Goal: Task Accomplishment & Management: Manage account settings

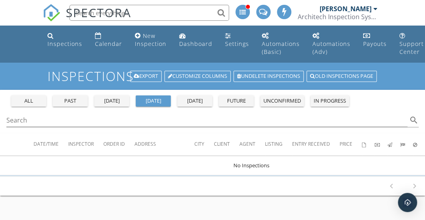
click at [279, 102] on div "unconfirmed" at bounding box center [282, 101] width 38 height 8
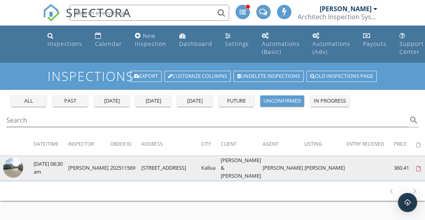
click at [8, 165] on img at bounding box center [13, 168] width 20 height 20
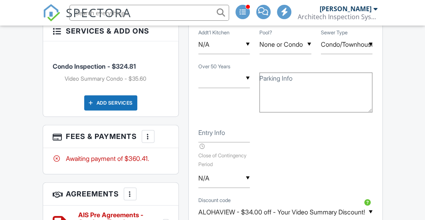
scroll to position [804, 0]
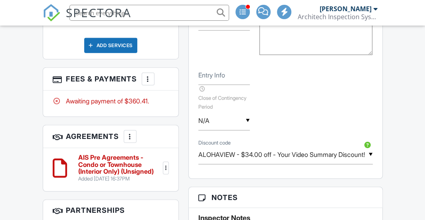
click at [146, 75] on div at bounding box center [148, 79] width 8 height 8
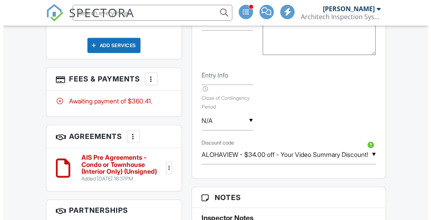
scroll to position [0, 0]
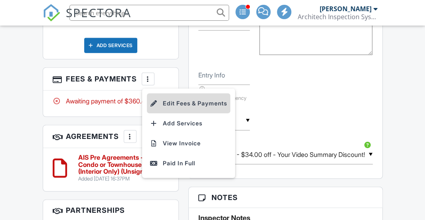
click at [171, 93] on li "Edit Fees & Payments" at bounding box center [188, 103] width 83 height 20
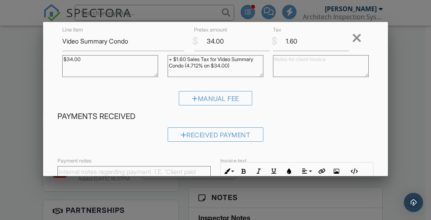
scroll to position [120, 0]
click at [352, 36] on div at bounding box center [357, 37] width 10 height 13
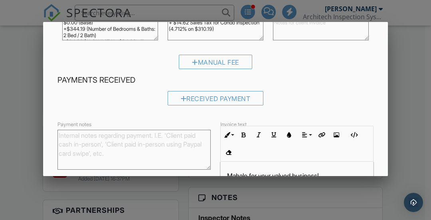
scroll to position [172, 0]
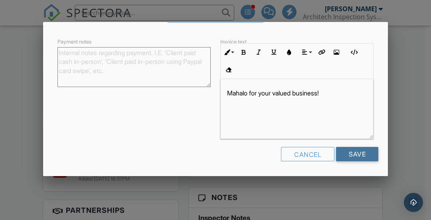
click at [351, 153] on input "Save" at bounding box center [357, 154] width 42 height 14
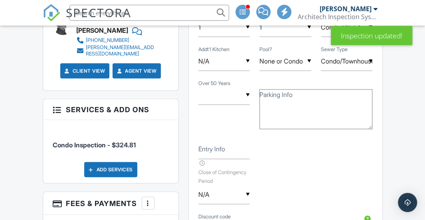
scroll to position [702, 0]
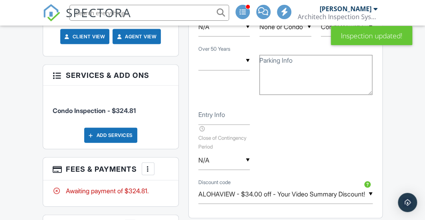
click at [150, 165] on div at bounding box center [148, 169] width 8 height 8
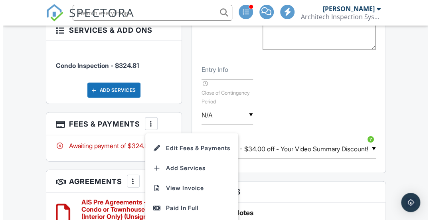
scroll to position [782, 0]
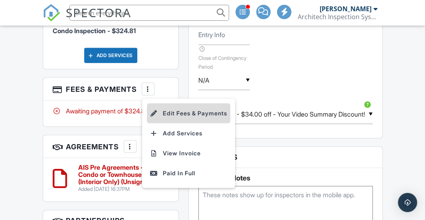
click at [158, 103] on li "Edit Fees & Payments" at bounding box center [188, 113] width 83 height 20
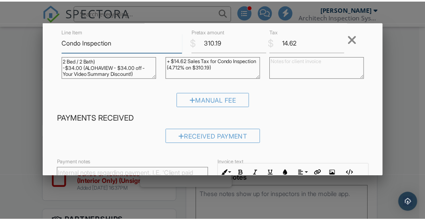
scroll to position [0, 0]
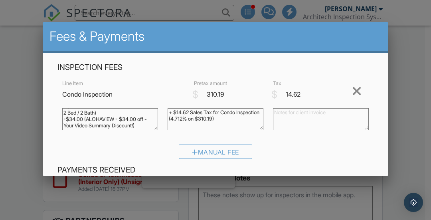
click at [409, 102] on div at bounding box center [215, 97] width 431 height 275
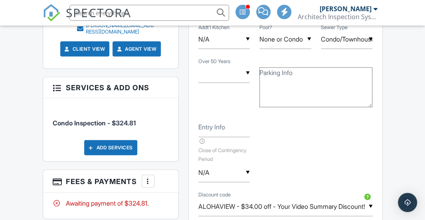
scroll to position [702, 0]
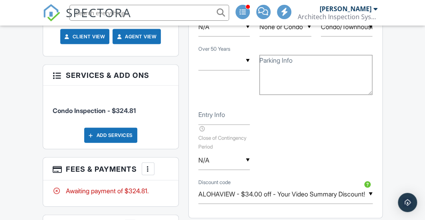
click at [127, 128] on div "Add Services" at bounding box center [110, 135] width 53 height 15
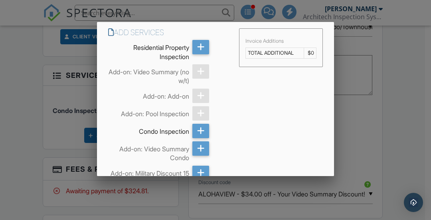
click at [364, 91] on div at bounding box center [215, 97] width 431 height 275
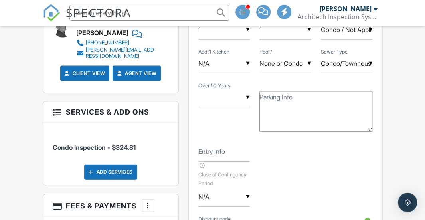
scroll to position [662, 0]
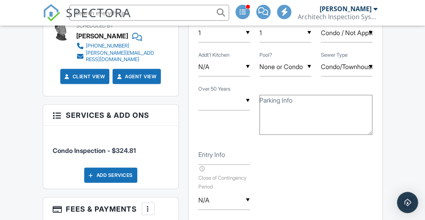
click at [403, 203] on img "Open Intercom Messenger" at bounding box center [407, 202] width 10 height 10
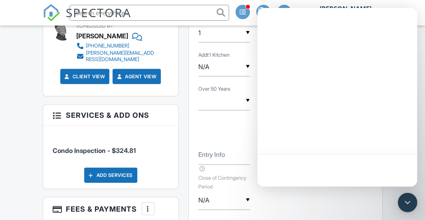
scroll to position [0, 0]
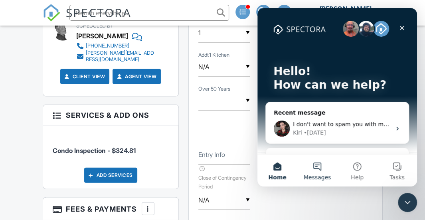
click at [320, 167] on button "Messages" at bounding box center [317, 170] width 40 height 32
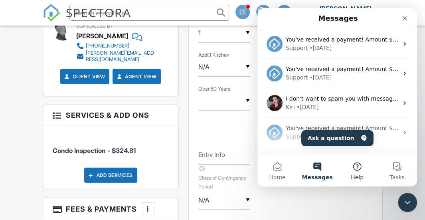
click at [356, 165] on button "Help" at bounding box center [357, 170] width 40 height 32
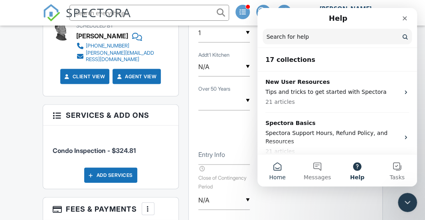
click at [278, 168] on button "Home" at bounding box center [277, 170] width 40 height 32
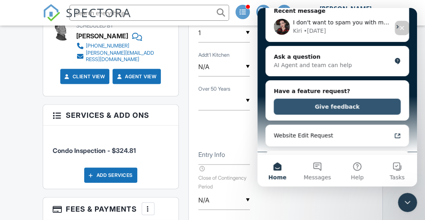
scroll to position [120, 0]
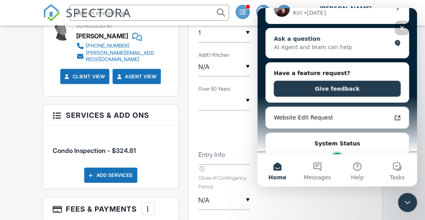
click at [306, 50] on div "AI Agent and team can help" at bounding box center [332, 47] width 117 height 8
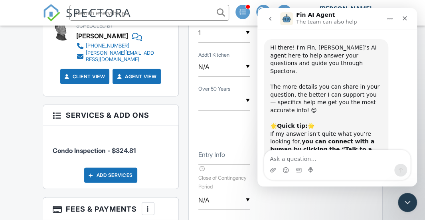
click at [283, 158] on textarea "Ask a question…" at bounding box center [337, 157] width 146 height 14
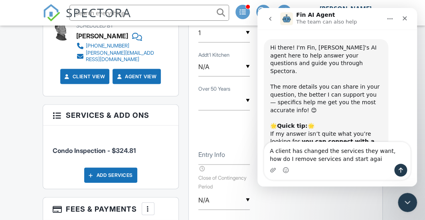
type textarea "A client has changed the services they want, how do I remove services and start…"
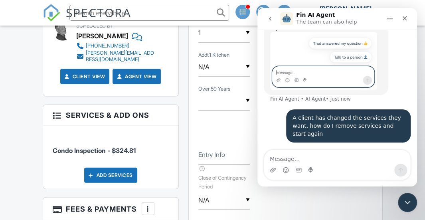
scroll to position [140, 0]
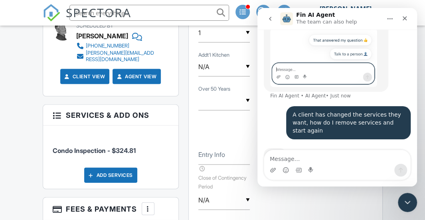
click at [56, 111] on div at bounding box center [57, 115] width 8 height 8
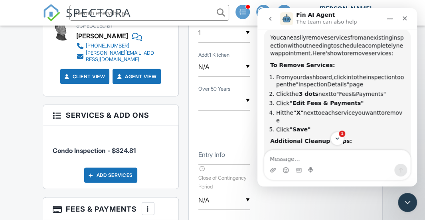
scroll to position [260, 0]
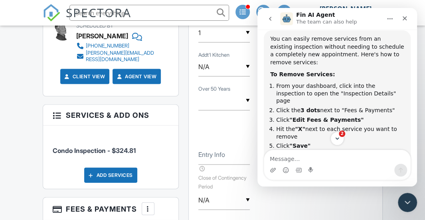
click at [145, 205] on div at bounding box center [148, 209] width 8 height 8
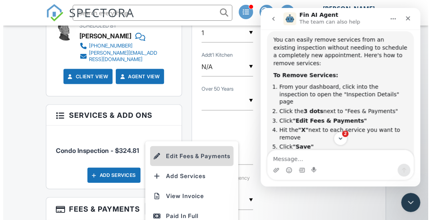
scroll to position [0, 0]
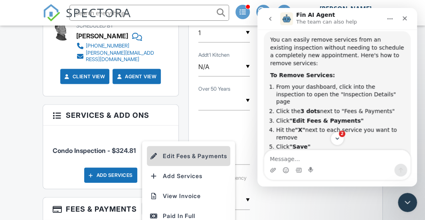
click at [194, 146] on li "Edit Fees & Payments" at bounding box center [188, 156] width 83 height 20
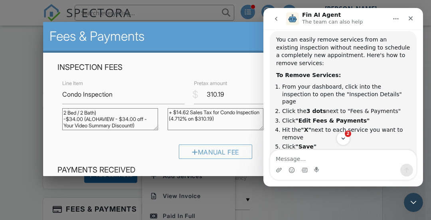
click at [385, 13] on div "Fin AI Agent The team can also help" at bounding box center [336, 19] width 101 height 14
click at [411, 15] on icon "Close" at bounding box center [410, 18] width 6 height 6
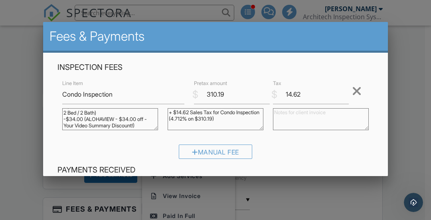
scroll to position [529, 0]
click at [353, 90] on div at bounding box center [357, 91] width 10 height 13
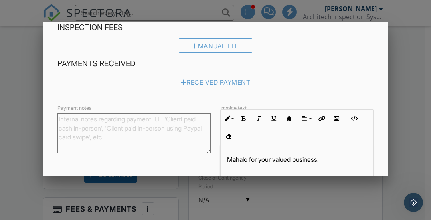
scroll to position [107, 0]
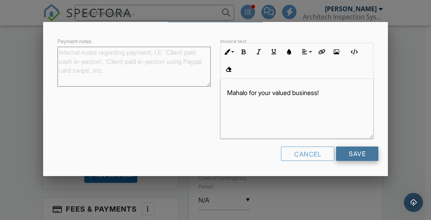
click at [344, 155] on input "Save" at bounding box center [357, 153] width 42 height 14
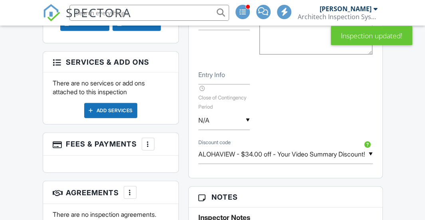
click at [105, 103] on div "Add Services" at bounding box center [110, 110] width 53 height 15
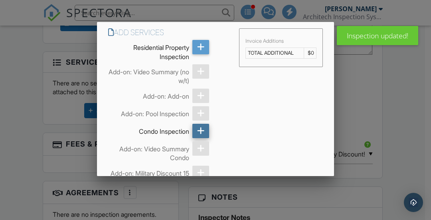
click at [197, 132] on icon at bounding box center [201, 131] width 8 height 14
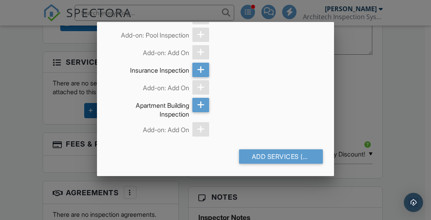
scroll to position [480, 0]
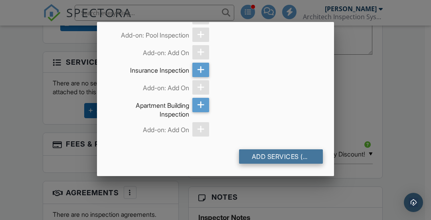
click at [277, 155] on div "Add Services (+ $324.81)" at bounding box center [281, 156] width 84 height 14
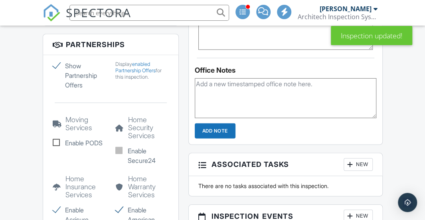
scroll to position [958, 0]
click at [50, 205] on div "Enable Acrisure" at bounding box center [79, 214] width 63 height 19
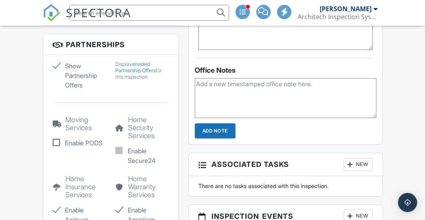
click at [55, 205] on label "Enable Acrisure" at bounding box center [79, 214] width 53 height 19
checkbox input "false"
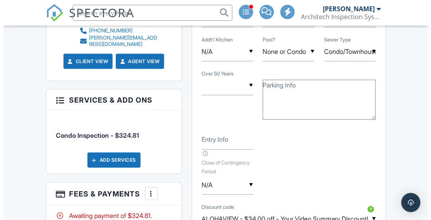
scroll to position [665, 0]
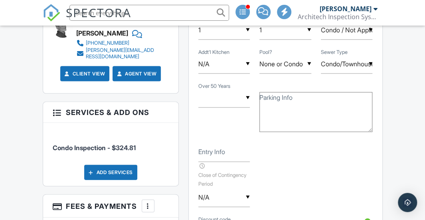
click at [143, 200] on div "More" at bounding box center [148, 206] width 13 height 13
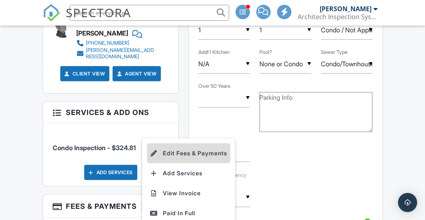
click at [191, 143] on li "Edit Fees & Payments" at bounding box center [188, 153] width 83 height 20
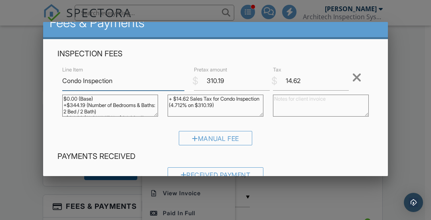
scroll to position [13, 0]
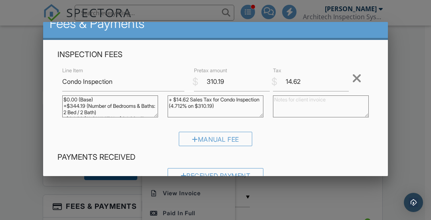
click at [352, 77] on div at bounding box center [357, 78] width 10 height 13
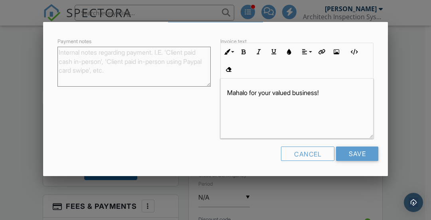
scroll to position [0, 0]
click at [349, 151] on input "Save" at bounding box center [357, 153] width 42 height 14
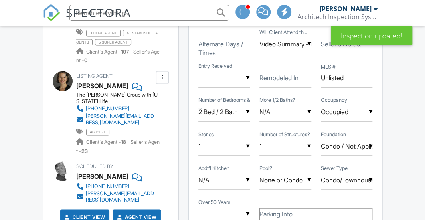
scroll to position [514, 0]
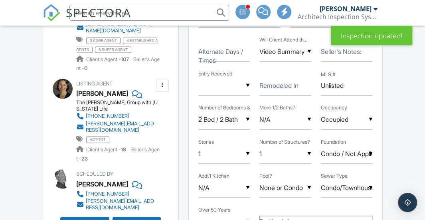
click at [240, 122] on div "▼ 2 Bed / 2 Bath Studio + 1 1 Bed / 1 Bath 1 Bed / 1.5 Bath 1 Bed / 2 Bath 2 Be…" at bounding box center [224, 120] width 52 height 20
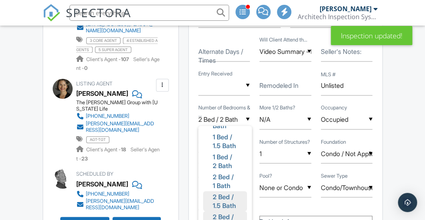
scroll to position [0, 0]
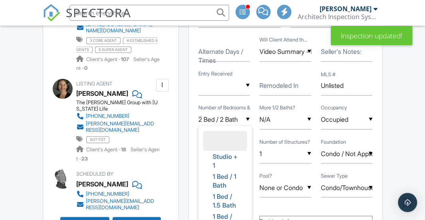
click at [229, 135] on li at bounding box center [225, 140] width 44 height 20
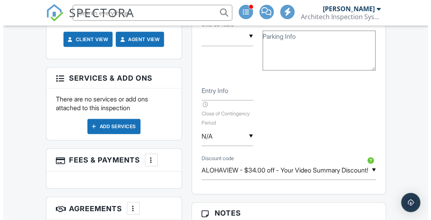
scroll to position [674, 0]
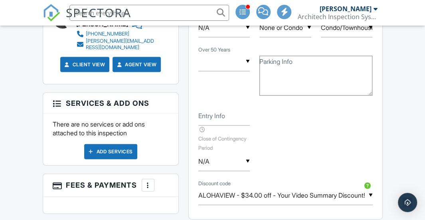
click at [118, 144] on div "Add Services" at bounding box center [110, 151] width 53 height 15
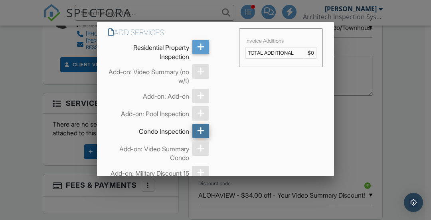
click at [192, 132] on div at bounding box center [200, 131] width 17 height 14
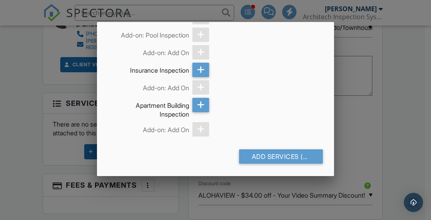
scroll to position [480, 0]
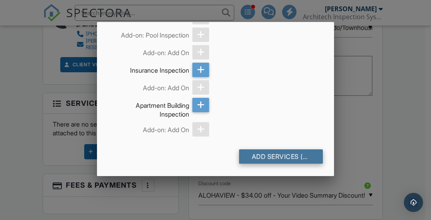
click at [267, 152] on div "Add Services (+ $324.81)" at bounding box center [281, 156] width 84 height 14
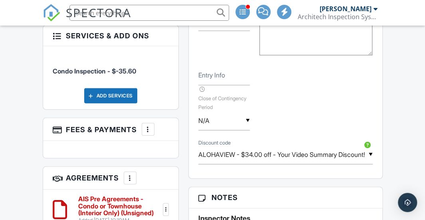
scroll to position [742, 0]
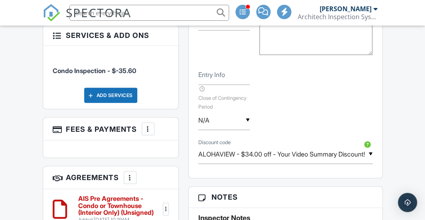
click at [362, 153] on div "▼ ALOHAVIEW - $34.00 off - Your Video Summary Discount! ALOHAVIEW - $34.00 off …" at bounding box center [285, 154] width 174 height 20
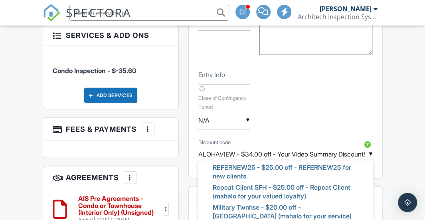
scroll to position [0, 0]
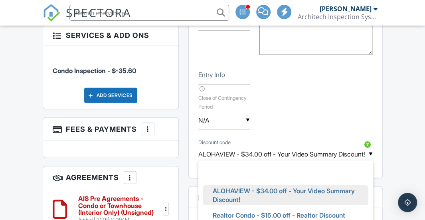
click at [317, 151] on input "ALOHAVIEW - $34.00 off - Your Video Summary Discount!" at bounding box center [285, 154] width 174 height 20
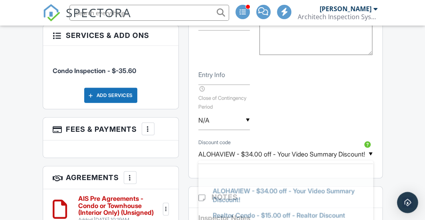
click at [404, 202] on img "Open Intercom Messenger" at bounding box center [407, 202] width 10 height 10
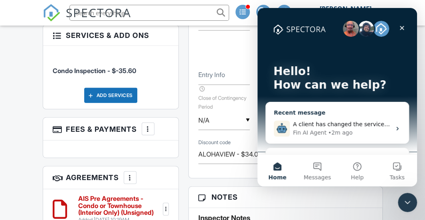
click at [328, 124] on span "A client has changed the services they want, how do I remove services and start…" at bounding box center [414, 124] width 243 height 6
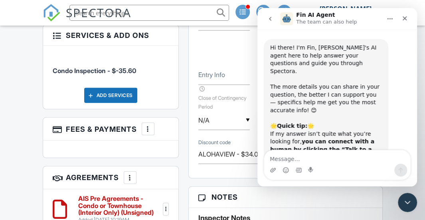
scroll to position [529, 0]
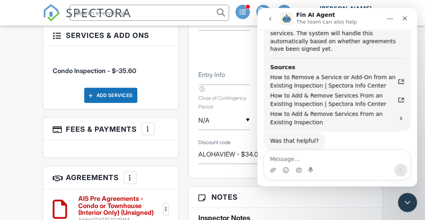
click at [303, 159] on textarea "Message…" at bounding box center [337, 157] width 146 height 14
click at [328, 162] on textarea "how to remove the accosiated" at bounding box center [337, 157] width 146 height 14
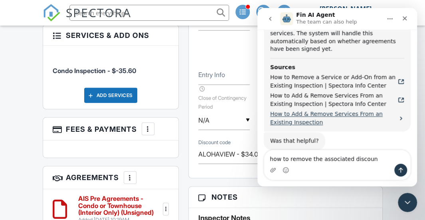
type textarea "how to remove the associated discount"
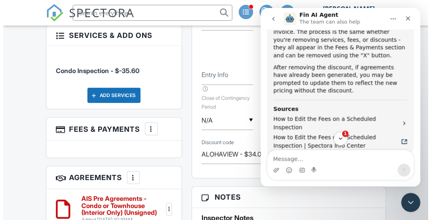
scroll to position [792, 0]
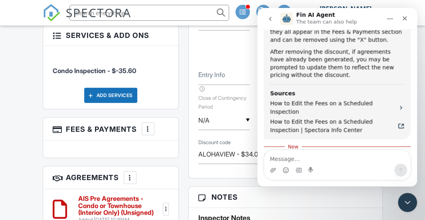
click at [149, 125] on div at bounding box center [148, 129] width 8 height 8
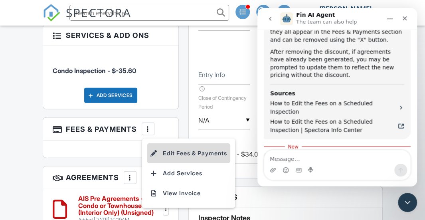
click at [172, 143] on li "Edit Fees & Payments" at bounding box center [188, 153] width 83 height 20
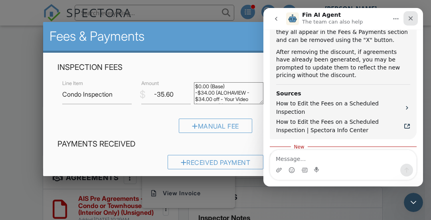
click at [409, 16] on icon "Close" at bounding box center [410, 18] width 6 height 6
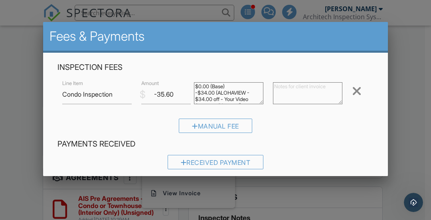
scroll to position [792, 0]
click at [352, 92] on div at bounding box center [357, 91] width 10 height 13
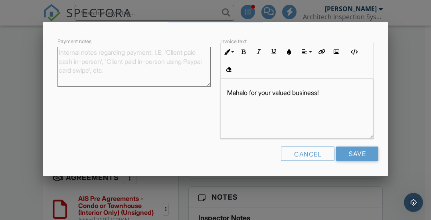
scroll to position [0, 0]
click at [336, 147] on input "Save" at bounding box center [357, 153] width 42 height 14
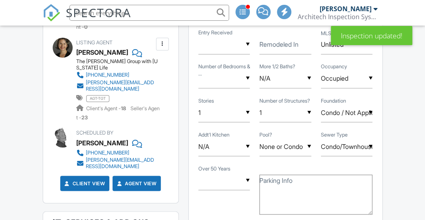
click at [246, 78] on input "text" at bounding box center [224, 79] width 52 height 20
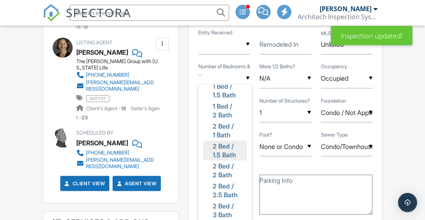
scroll to position [80, 0]
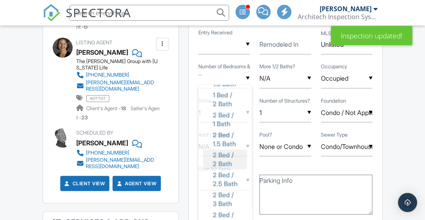
click at [224, 151] on span "2 Bed / 2 Bath" at bounding box center [225, 159] width 38 height 29
type input "2 Bed / 2 Bath"
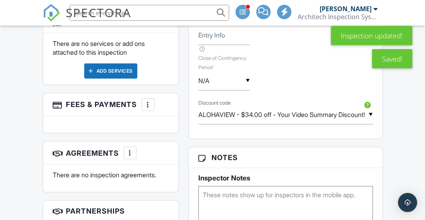
scroll to position [755, 0]
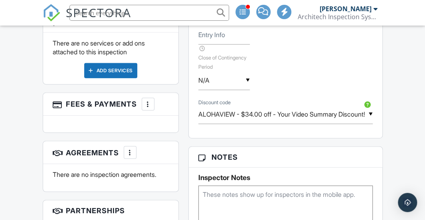
click at [151, 98] on div "More" at bounding box center [148, 104] width 13 height 13
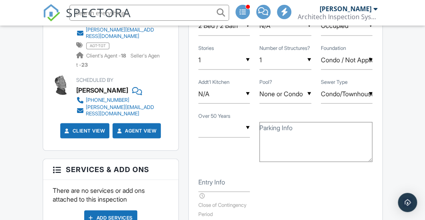
scroll to position [555, 0]
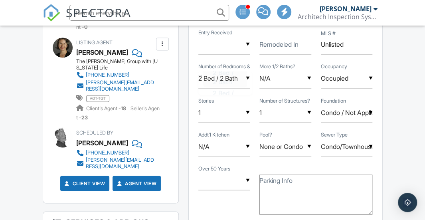
click at [244, 79] on div "▼ 2 Bed / 2 Bath Studio + 1 1 Bed / 1 Bath 1 Bed / 1.5 Bath 1 Bed / 2 Bath 2 Be…" at bounding box center [224, 79] width 52 height 20
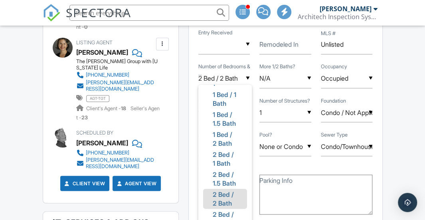
scroll to position [0, 0]
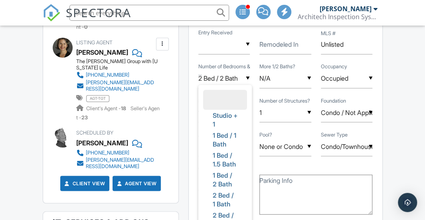
click at [233, 98] on li at bounding box center [225, 99] width 44 height 20
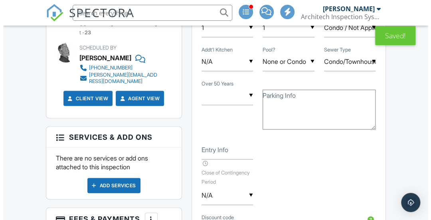
scroll to position [675, 0]
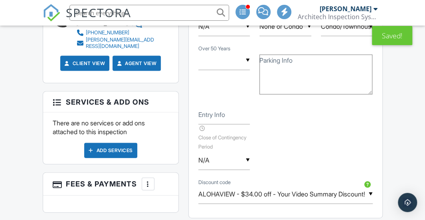
click at [130, 143] on div "Add Services" at bounding box center [110, 150] width 53 height 15
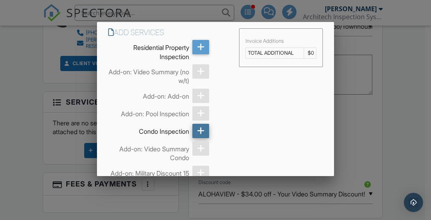
click at [202, 128] on icon at bounding box center [201, 131] width 8 height 14
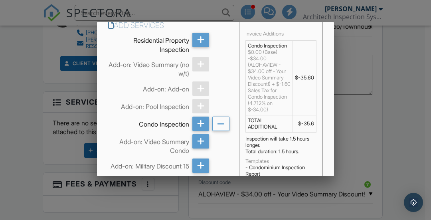
scroll to position [0, 0]
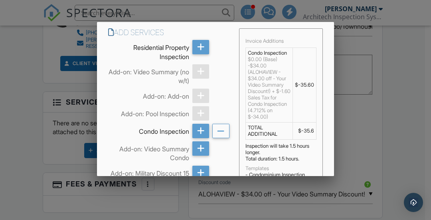
click at [305, 140] on td "$-35.6" at bounding box center [304, 130] width 24 height 17
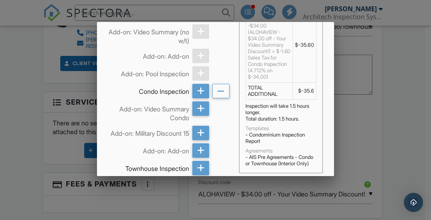
click at [273, 80] on div "$0.00 (Base) -$34.00 (ALOHAVIEW - $34.00 off - Your Video Summary Discount!) + …" at bounding box center [269, 48] width 43 height 64
click at [304, 100] on td "$-35.6" at bounding box center [304, 91] width 24 height 17
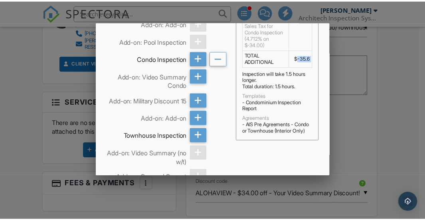
scroll to position [0, 0]
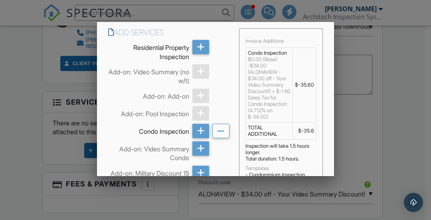
click at [385, 122] on div at bounding box center [215, 97] width 431 height 275
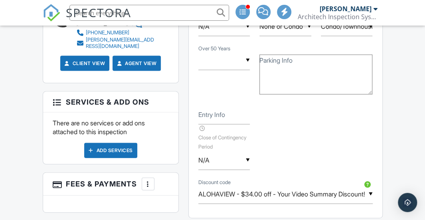
click at [344, 195] on input "ALOHAVIEW - $34.00 off - Your Video Summary Discount!" at bounding box center [285, 194] width 174 height 20
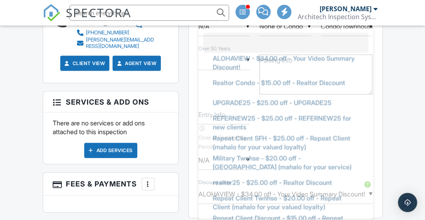
click at [245, 41] on li at bounding box center [285, 43] width 165 height 20
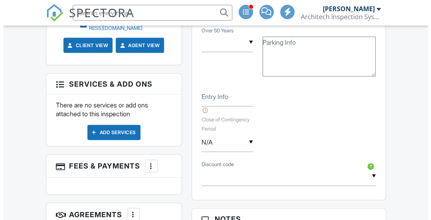
scroll to position [637, 0]
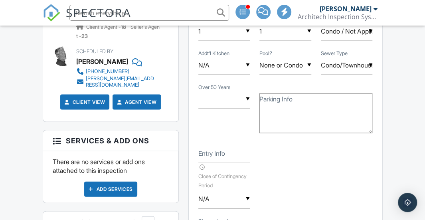
click at [107, 181] on div "Add Services" at bounding box center [110, 188] width 53 height 15
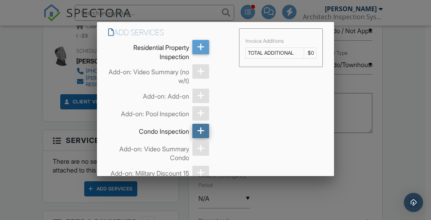
click at [197, 130] on icon at bounding box center [201, 131] width 8 height 14
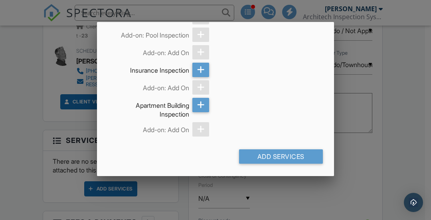
scroll to position [480, 0]
click at [275, 160] on div "Add Services" at bounding box center [281, 156] width 84 height 14
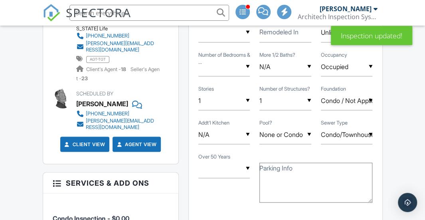
scroll to position [582, 0]
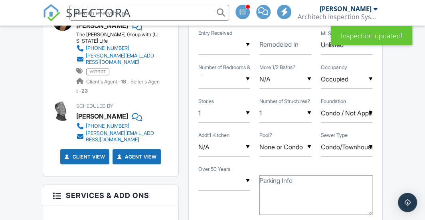
click at [245, 76] on div "▼ Studio + 1 1 Bed / 1 Bath 1 Bed / 1.5 Bath 1 Bed / 2 Bath 2 Bed / 1 Bath 2 Be…" at bounding box center [224, 79] width 52 height 20
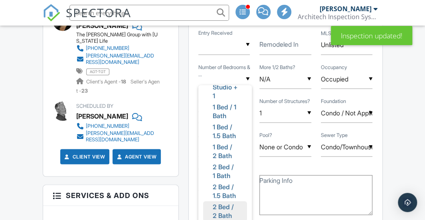
scroll to position [40, 0]
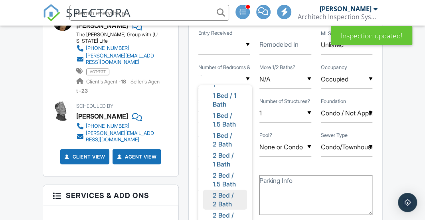
click at [226, 200] on span "2 Bed / 2 Bath" at bounding box center [225, 199] width 38 height 29
type input "2 Bed / 2 Bath"
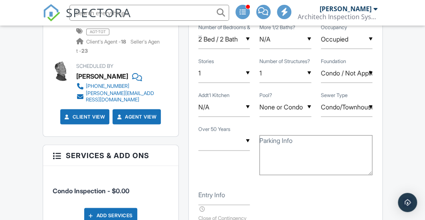
scroll to position [582, 0]
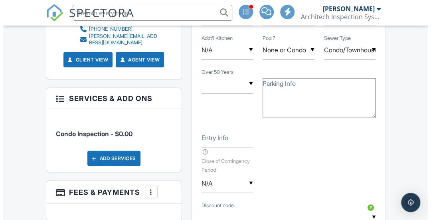
scroll to position [662, 0]
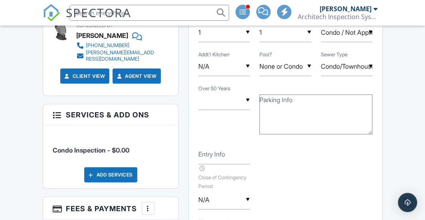
click at [148, 204] on div at bounding box center [148, 208] width 8 height 8
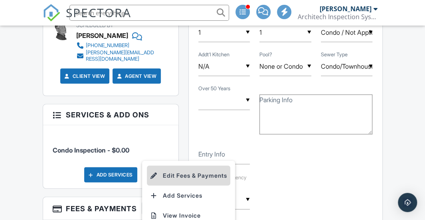
click at [187, 166] on li "Edit Fees & Payments" at bounding box center [188, 176] width 83 height 20
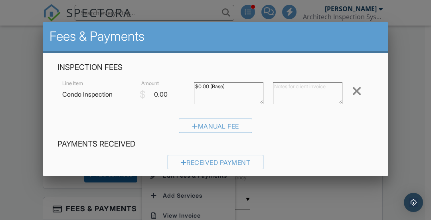
click at [352, 90] on div at bounding box center [357, 91] width 10 height 13
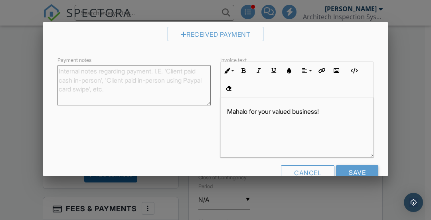
scroll to position [107, 0]
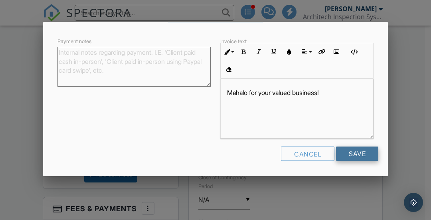
click at [344, 152] on input "Save" at bounding box center [357, 153] width 42 height 14
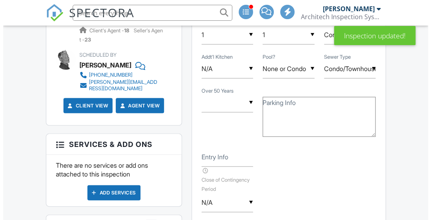
scroll to position [715, 0]
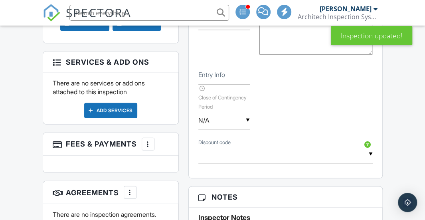
click at [120, 103] on div "Add Services" at bounding box center [110, 110] width 53 height 15
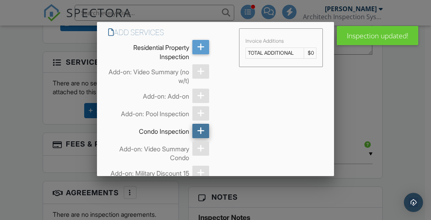
click at [200, 126] on icon at bounding box center [201, 131] width 8 height 14
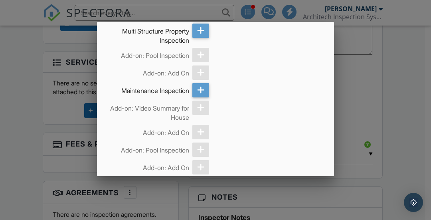
scroll to position [480, 0]
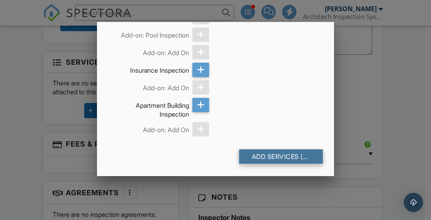
click at [278, 154] on div "Add Services (+ $360.41)" at bounding box center [281, 156] width 84 height 14
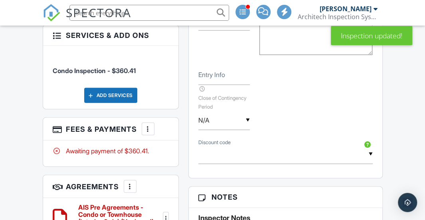
click at [367, 152] on div "▼ ALOHAVIEW - $34.00 off - Your Video Summary Discount! Realtor Condo - $15.00 …" at bounding box center [285, 154] width 174 height 20
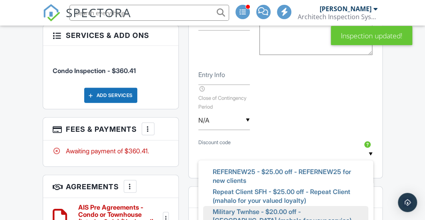
scroll to position [40, 0]
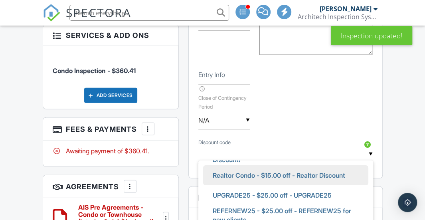
click at [333, 172] on span "Realtor Condo - $15.00 off - Realtor Discount" at bounding box center [278, 175] width 145 height 20
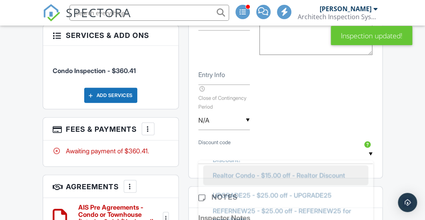
type input "Realtor Condo - $15.00 off - Realtor Discount"
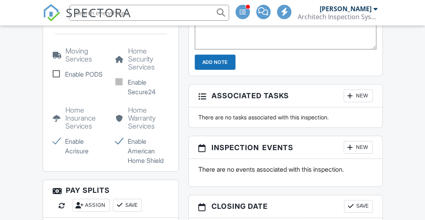
scroll to position [1008, 0]
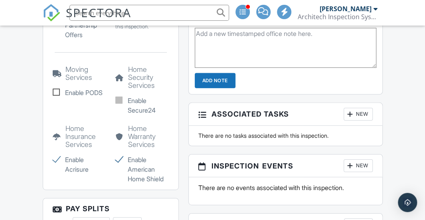
click at [54, 155] on label "Enable Acrisure" at bounding box center [79, 164] width 53 height 19
checkbox input "false"
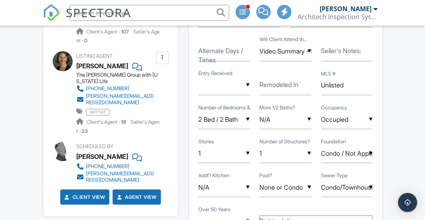
scroll to position [545, 0]
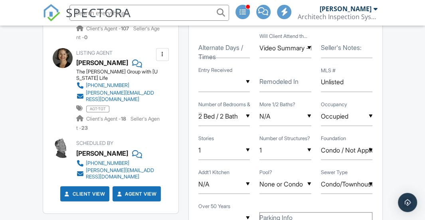
click at [288, 49] on div "▼ Video Summary - No Walkthru Yes - client will attend No - Agent will proxy fo…" at bounding box center [285, 48] width 52 height 20
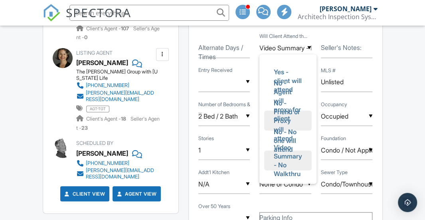
scroll to position [8, 0]
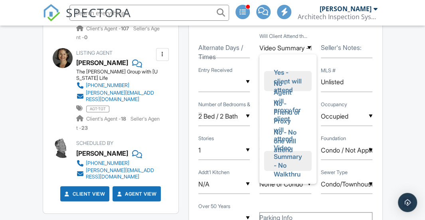
click at [284, 75] on span "Yes - client will attend" at bounding box center [287, 81] width 41 height 38
type input "Yes - client will attend"
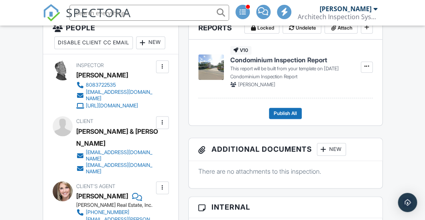
scroll to position [146, 0]
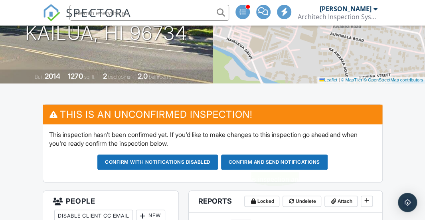
click at [265, 162] on button "Confirm and send notifications" at bounding box center [274, 161] width 107 height 15
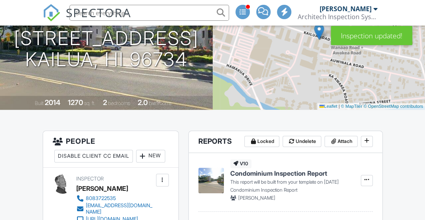
click at [0, 0] on div at bounding box center [0, 0] width 0 height 0
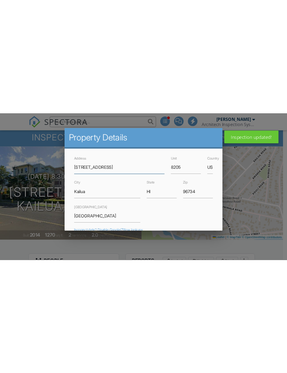
scroll to position [80, 0]
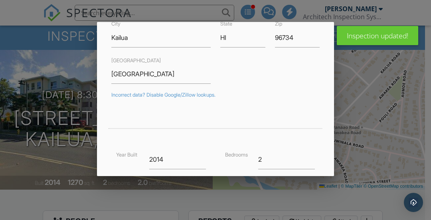
click at [362, 124] on div at bounding box center [215, 97] width 431 height 275
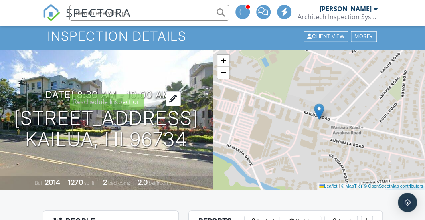
click at [181, 91] on div at bounding box center [173, 98] width 15 height 15
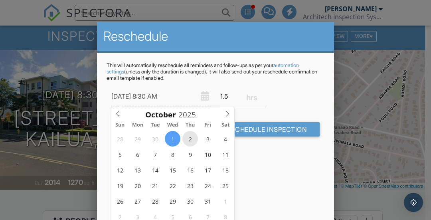
type input "[DATE] 8:30 AM"
click at [269, 157] on div "This will automatically reschedule all reminders and follow-ups as per your aut…" at bounding box center [215, 106] width 237 height 107
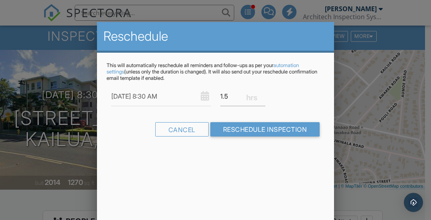
click at [158, 96] on input "10/02/2025 8:30 AM" at bounding box center [160, 97] width 99 height 20
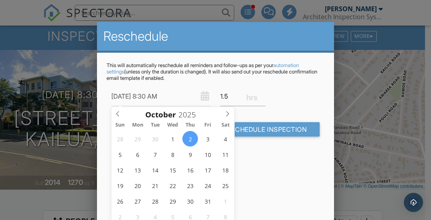
click at [157, 96] on input "10/02/2025 8:30 AM" at bounding box center [160, 97] width 99 height 20
click at [155, 96] on input "10/02/2025 8:30 AM" at bounding box center [160, 97] width 99 height 20
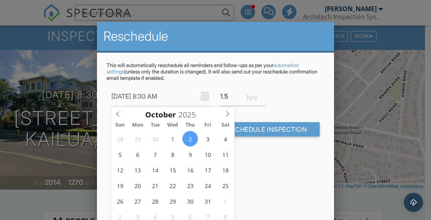
click at [154, 98] on input "10/02/2025 8:30 AM" at bounding box center [160, 97] width 99 height 20
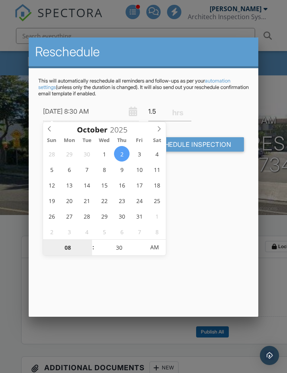
click at [77, 219] on input "08" at bounding box center [67, 248] width 49 height 16
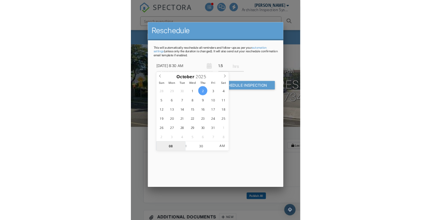
scroll to position [40, 0]
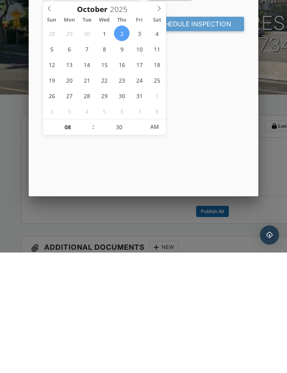
type input "09"
type input "10/02/2025 9:30 AM"
drag, startPoint x: 89, startPoint y: 242, endPoint x: 89, endPoint y: 122, distance: 120.5
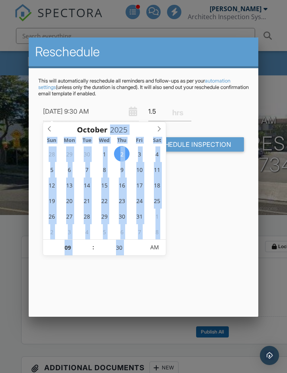
click at [89, 122] on form "10/02/2025 9:30 AM 1.5 Warning: this date/time is in the past. Cancel Reschedul…" at bounding box center [143, 130] width 211 height 56
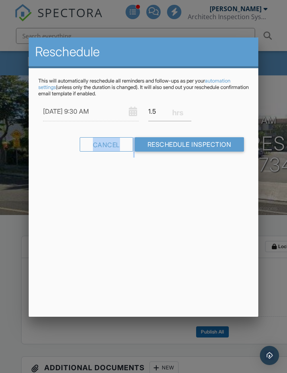
click at [89, 122] on form "10/02/2025 9:30 AM 1.5 Warning: this date/time is in the past. Cancel Reschedul…" at bounding box center [143, 130] width 211 height 56
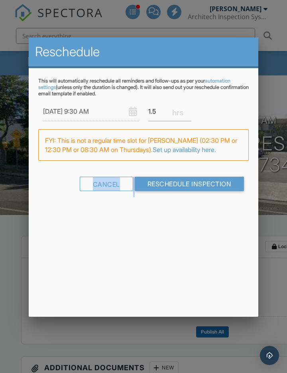
click at [90, 111] on input "10/02/2025 9:30 AM" at bounding box center [91, 112] width 96 height 20
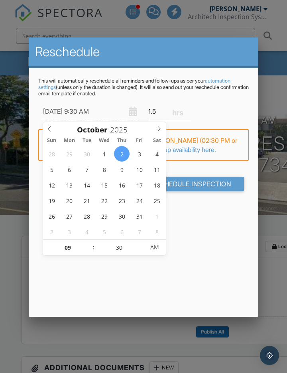
type input "10"
type input "10/02/2025 10:30 AM"
click at [89, 219] on span at bounding box center [90, 244] width 6 height 8
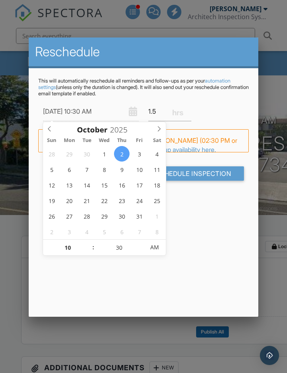
type input "11"
type input "10/02/2025 11:30 AM"
click at [89, 219] on span at bounding box center [90, 244] width 6 height 8
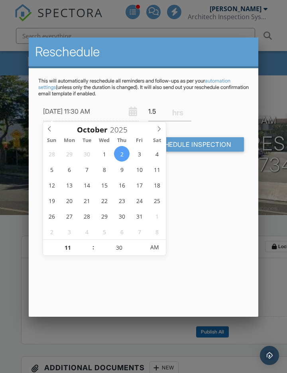
type input "12"
type input "10/02/2025 12:30 PM"
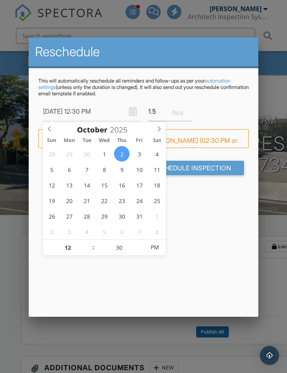
click at [89, 219] on span at bounding box center [90, 244] width 6 height 8
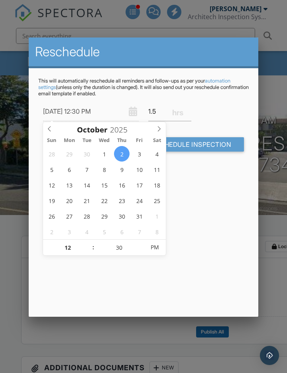
type input "25"
type input "10/02/2025 12:25 PM"
click at [142, 219] on span at bounding box center [141, 252] width 6 height 8
type input "20"
type input "10/02/2025 12:20 PM"
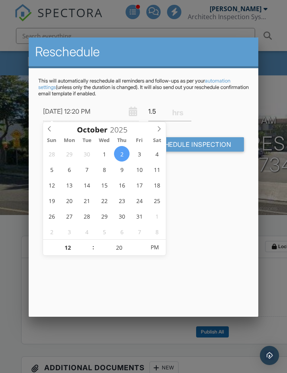
click at [142, 219] on span at bounding box center [141, 252] width 6 height 8
type input "15"
type input "10/02/2025 12:15 PM"
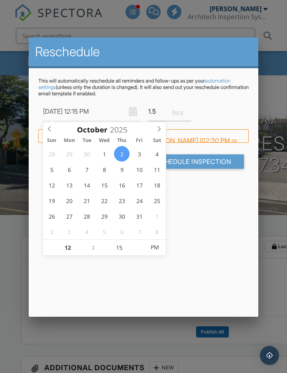
click at [141, 219] on span at bounding box center [141, 252] width 6 height 8
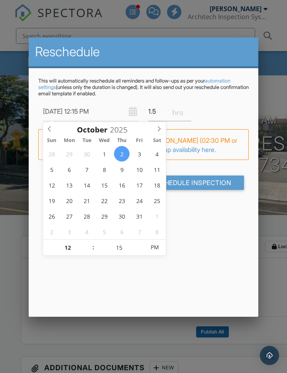
type input "10"
type input "10/02/2025 12:10 PM"
click at [141, 219] on span at bounding box center [141, 252] width 6 height 8
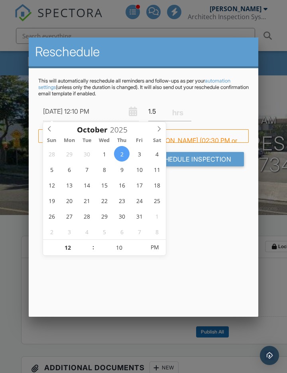
type input "05"
type input "10/02/2025 12:05 PM"
click at [141, 219] on span at bounding box center [141, 252] width 6 height 8
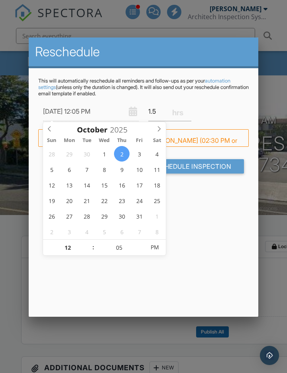
type input "00"
type input "10/02/2025 12:00 PM"
click at [140, 219] on span at bounding box center [141, 252] width 6 height 8
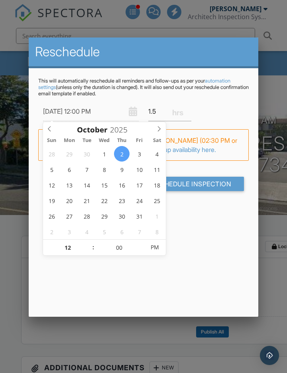
type input "01"
type input "[DATE] 1:00 PM"
click at [89, 219] on span at bounding box center [90, 244] width 6 height 8
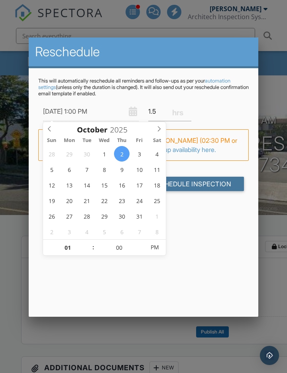
click at [200, 186] on input "Reschedule Inspection" at bounding box center [190, 184] width 110 height 14
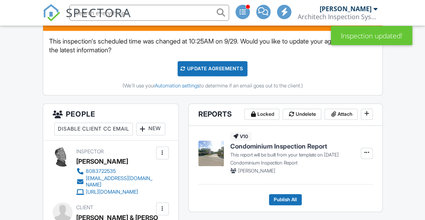
click at [224, 65] on div "Update Agreements" at bounding box center [213, 68] width 70 height 15
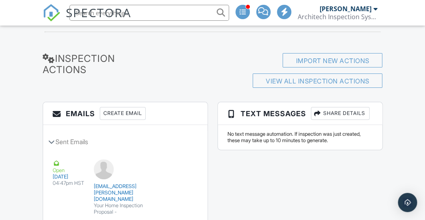
scroll to position [1362, 0]
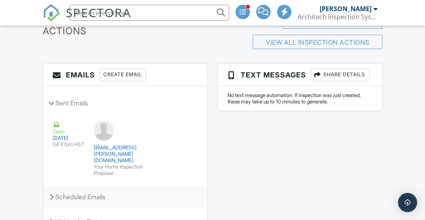
click at [77, 186] on div "Scheduled Emails" at bounding box center [125, 197] width 164 height 22
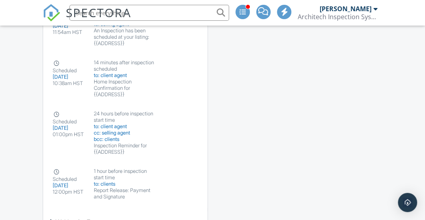
scroll to position [1670, 0]
click at [77, 211] on div "Waiting for Event" at bounding box center [125, 222] width 164 height 22
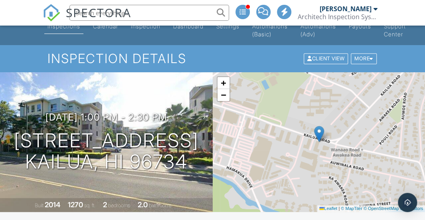
scroll to position [0, 0]
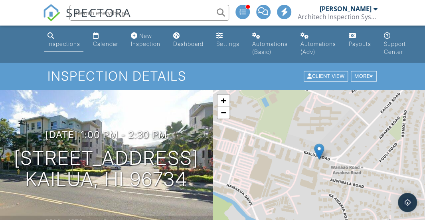
click at [240, 14] on span at bounding box center [242, 12] width 6 height 6
